Goal: Information Seeking & Learning: Understand process/instructions

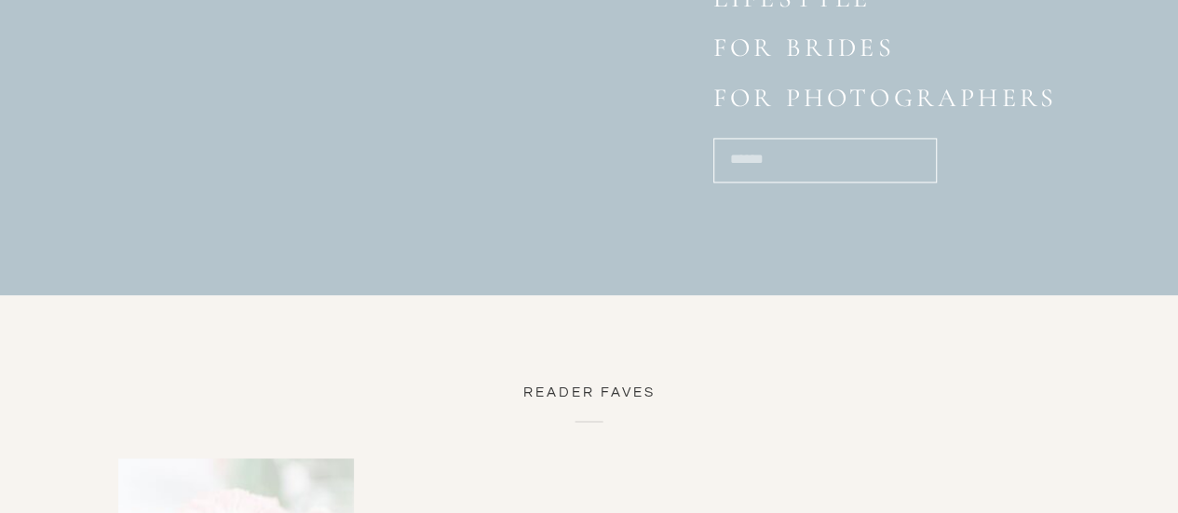
scroll to position [8446, 0]
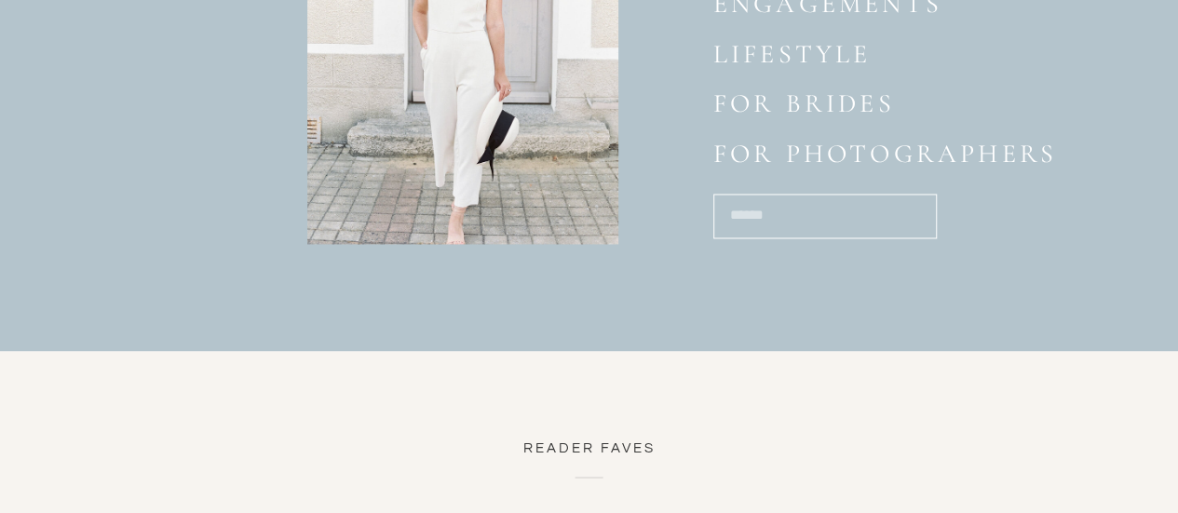
click at [806, 155] on p "for photographers" at bounding box center [899, 157] width 372 height 36
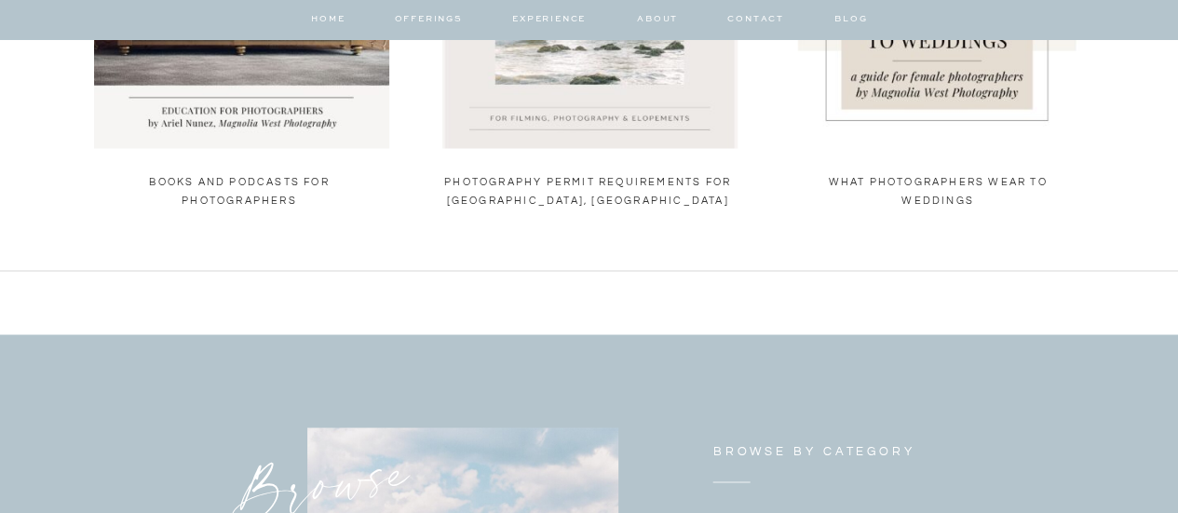
scroll to position [1397, 0]
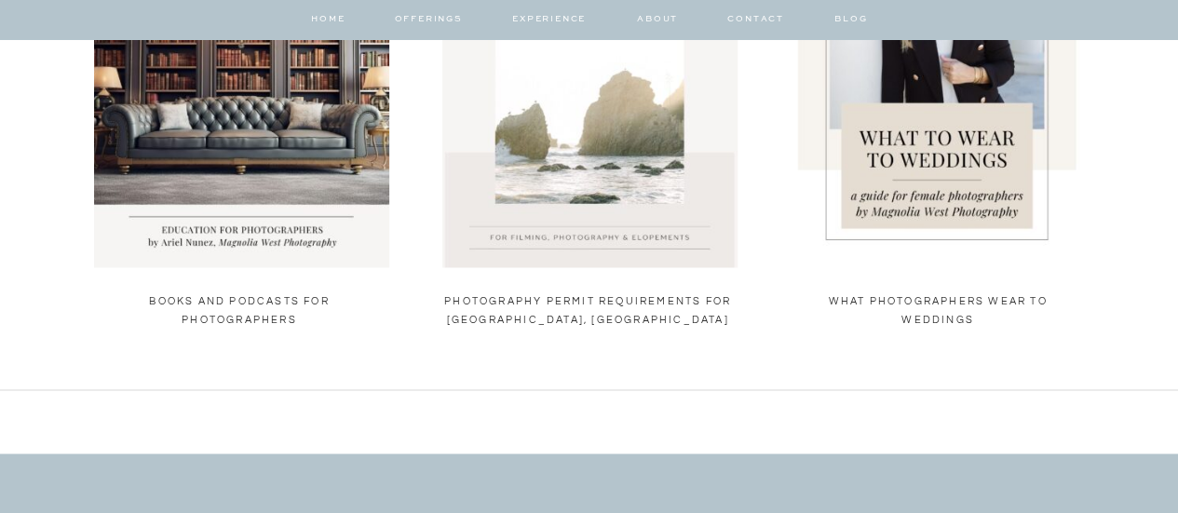
click at [628, 154] on img at bounding box center [589, 70] width 295 height 394
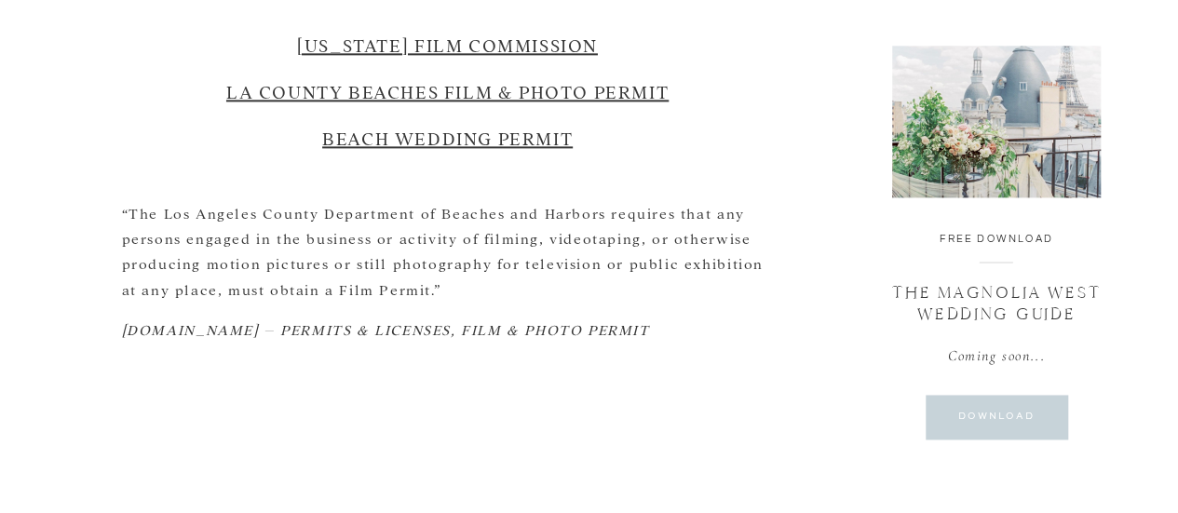
scroll to position [1024, 0]
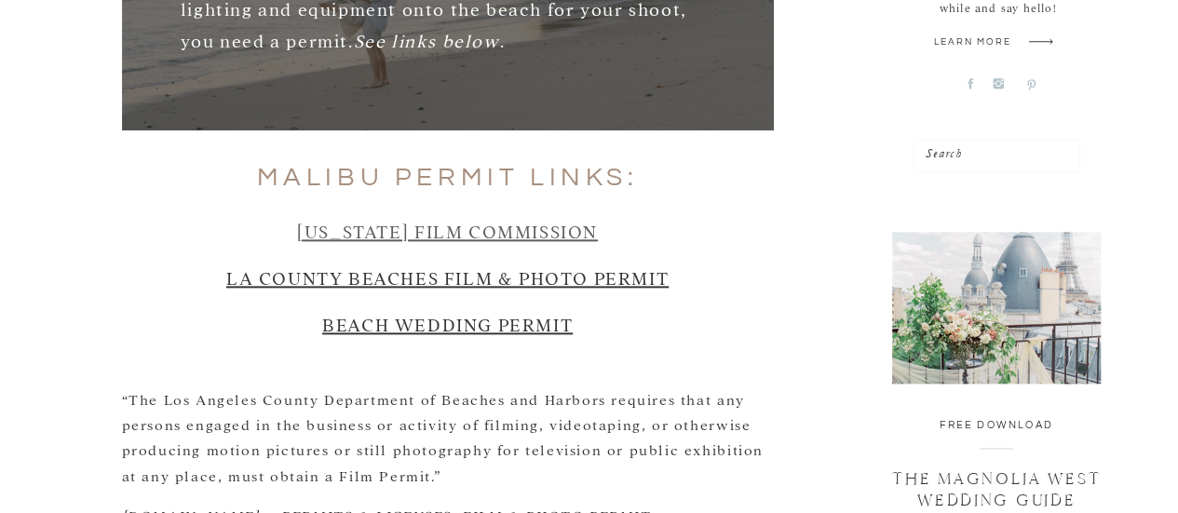
click at [473, 219] on link "[US_STATE] FILM COMMISSION" at bounding box center [447, 230] width 301 height 23
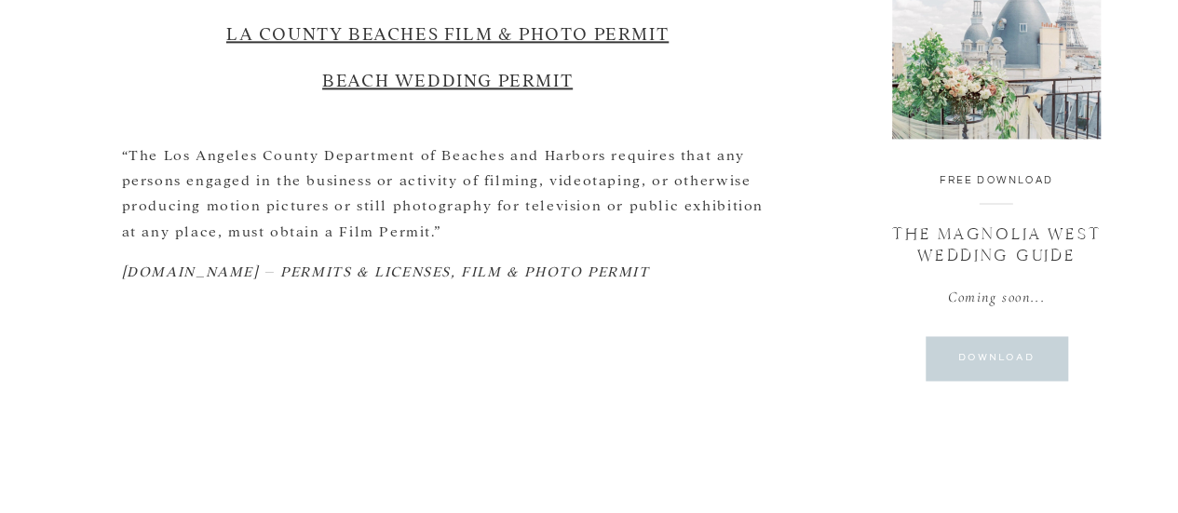
scroll to position [1143, 0]
